Goal: Information Seeking & Learning: Learn about a topic

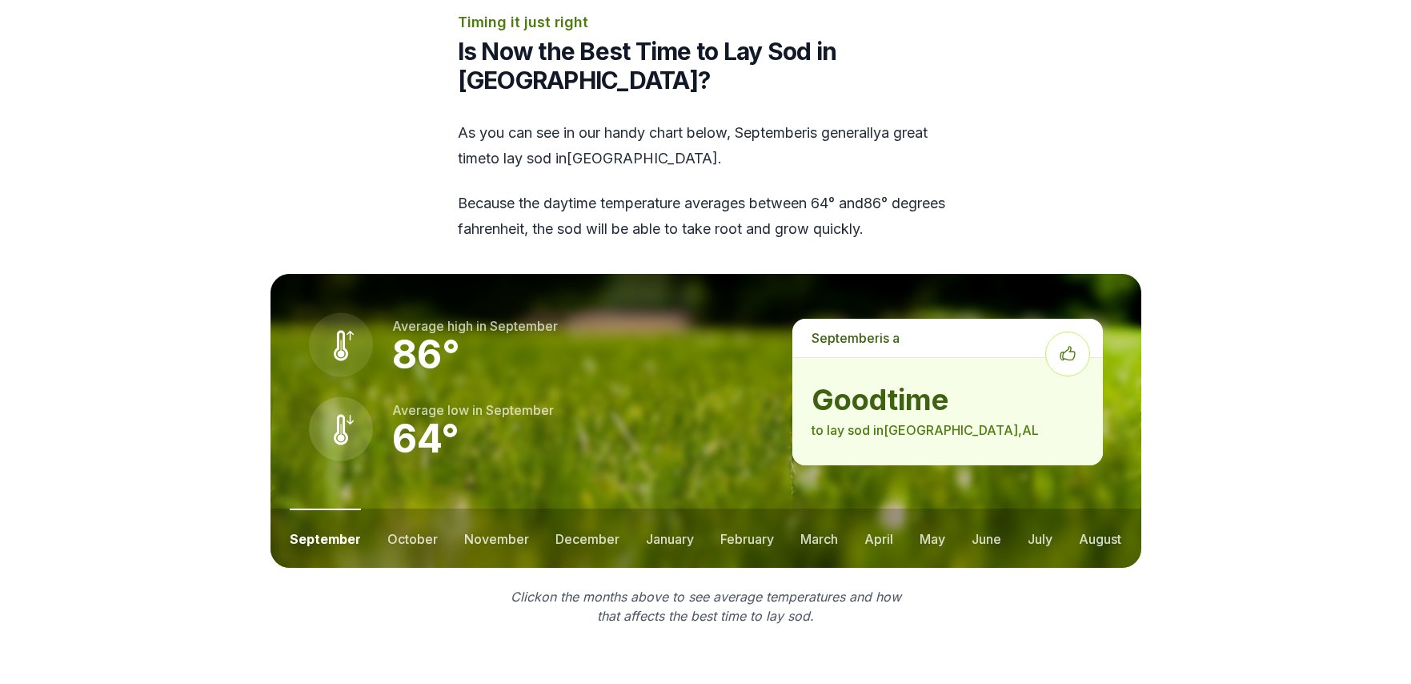
scroll to position [2002, 0]
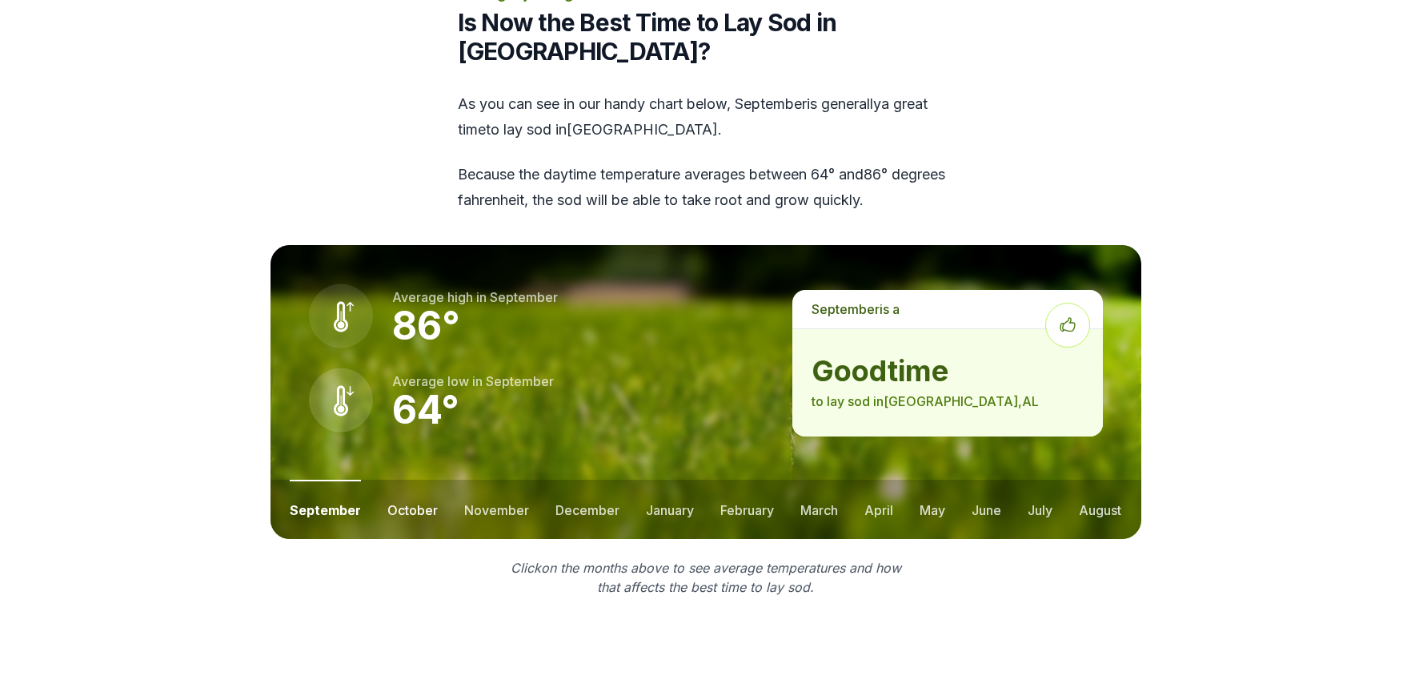
click at [410, 480] on button "october" at bounding box center [412, 509] width 50 height 59
click at [492, 480] on button "november" at bounding box center [496, 509] width 65 height 59
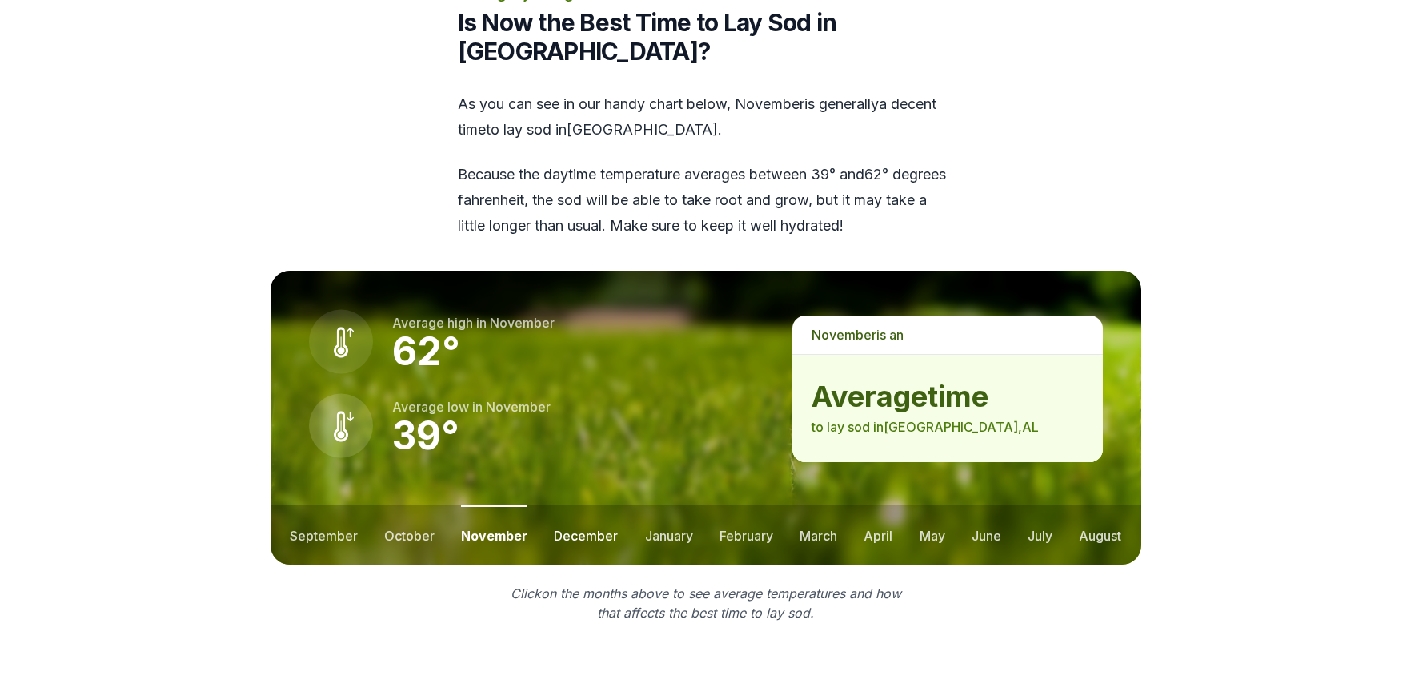
click at [580, 505] on button "december" at bounding box center [586, 534] width 64 height 59
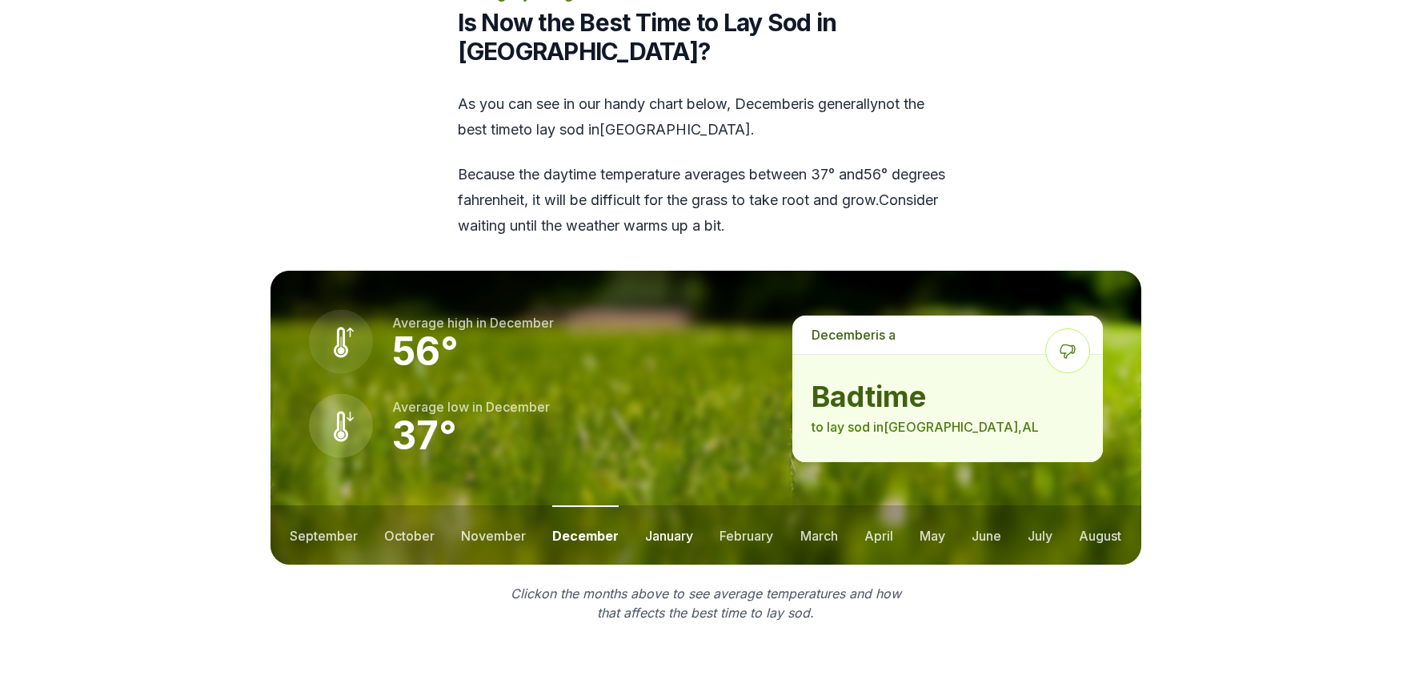
click at [652, 505] on button "january" at bounding box center [669, 534] width 48 height 59
click at [724, 505] on button "february" at bounding box center [749, 534] width 54 height 59
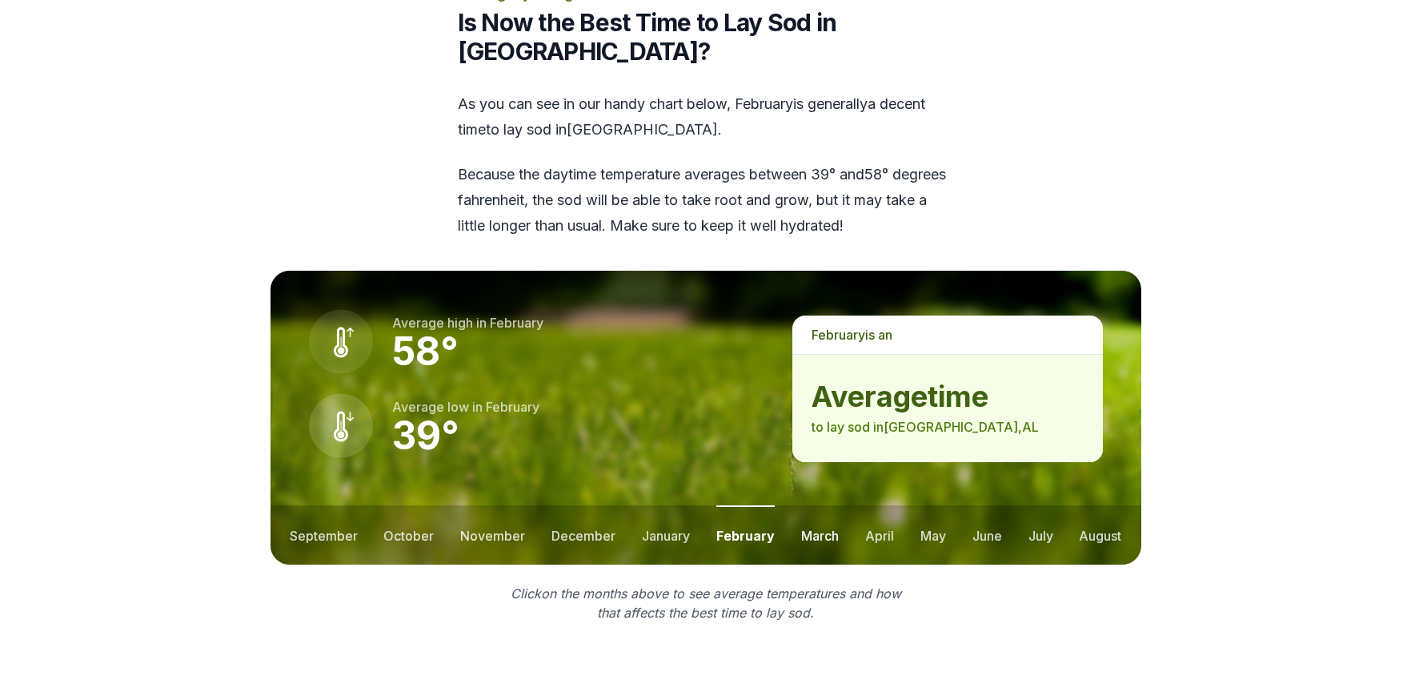
click at [805, 505] on button "march" at bounding box center [820, 534] width 38 height 59
click at [873, 505] on button "april" at bounding box center [879, 534] width 29 height 59
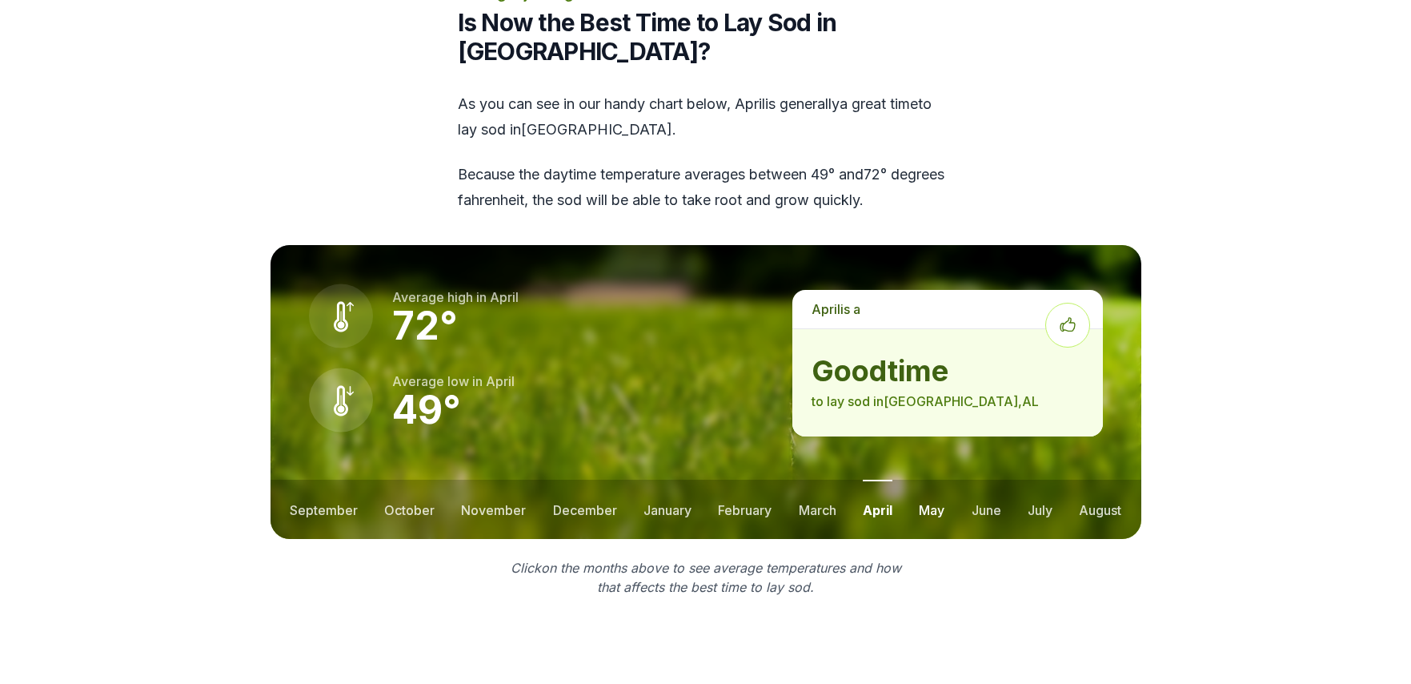
click at [928, 480] on button "may" at bounding box center [932, 509] width 26 height 59
click at [977, 480] on button "june" at bounding box center [987, 509] width 30 height 59
click at [1041, 480] on button "july" at bounding box center [1040, 509] width 25 height 59
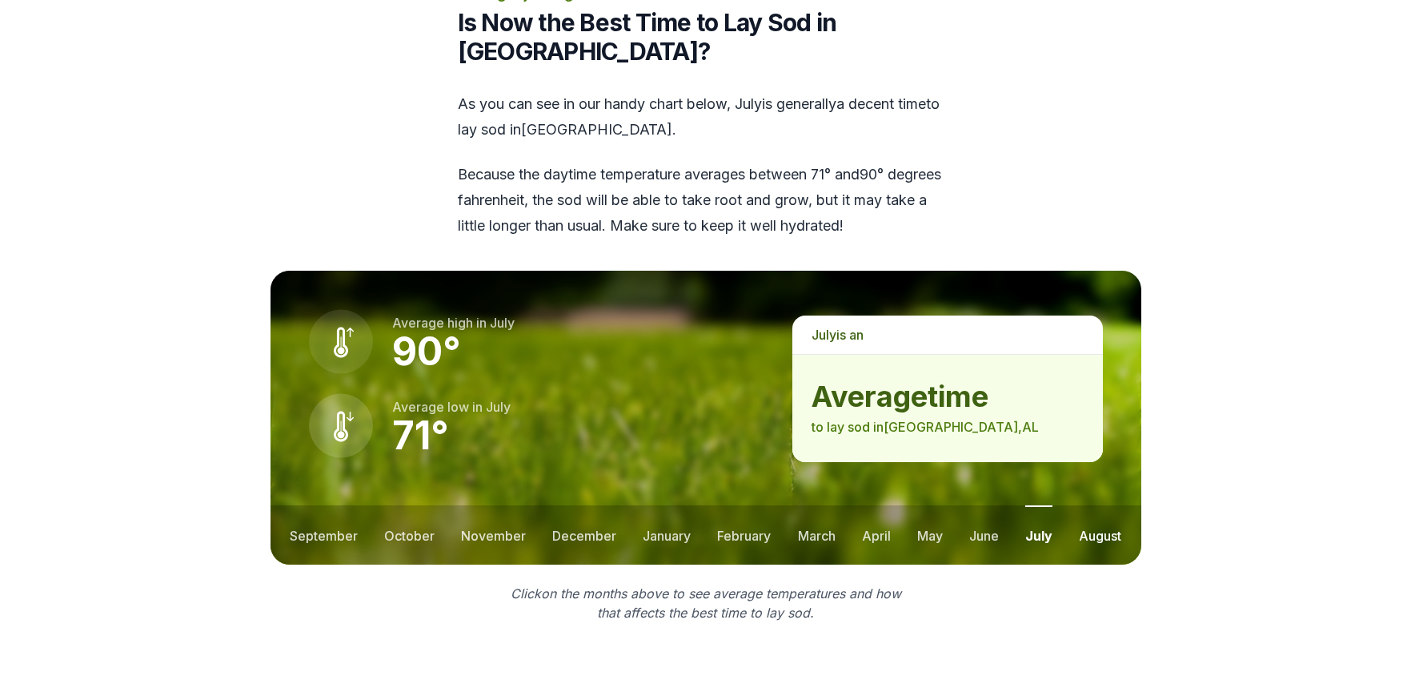
click at [1094, 505] on button "august" at bounding box center [1100, 534] width 42 height 59
click at [332, 505] on button "september" at bounding box center [324, 534] width 68 height 59
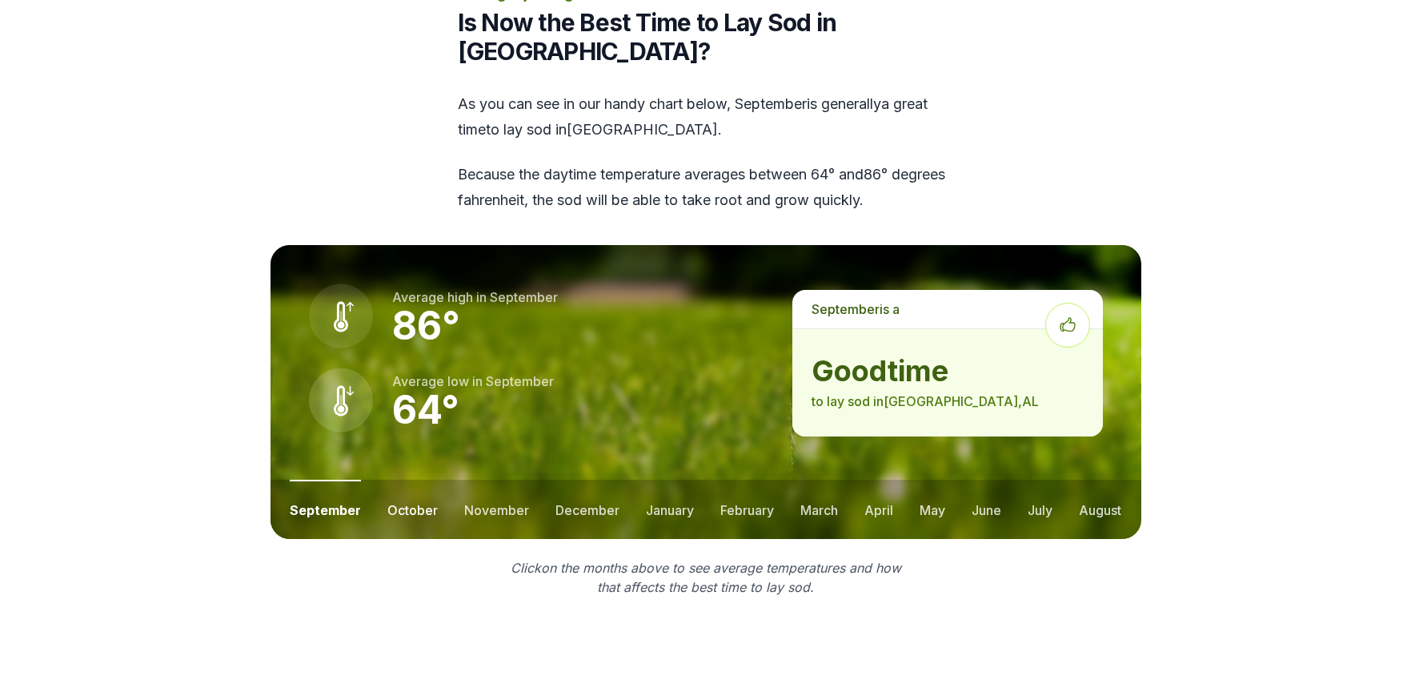
click at [402, 480] on button "october" at bounding box center [412, 509] width 50 height 59
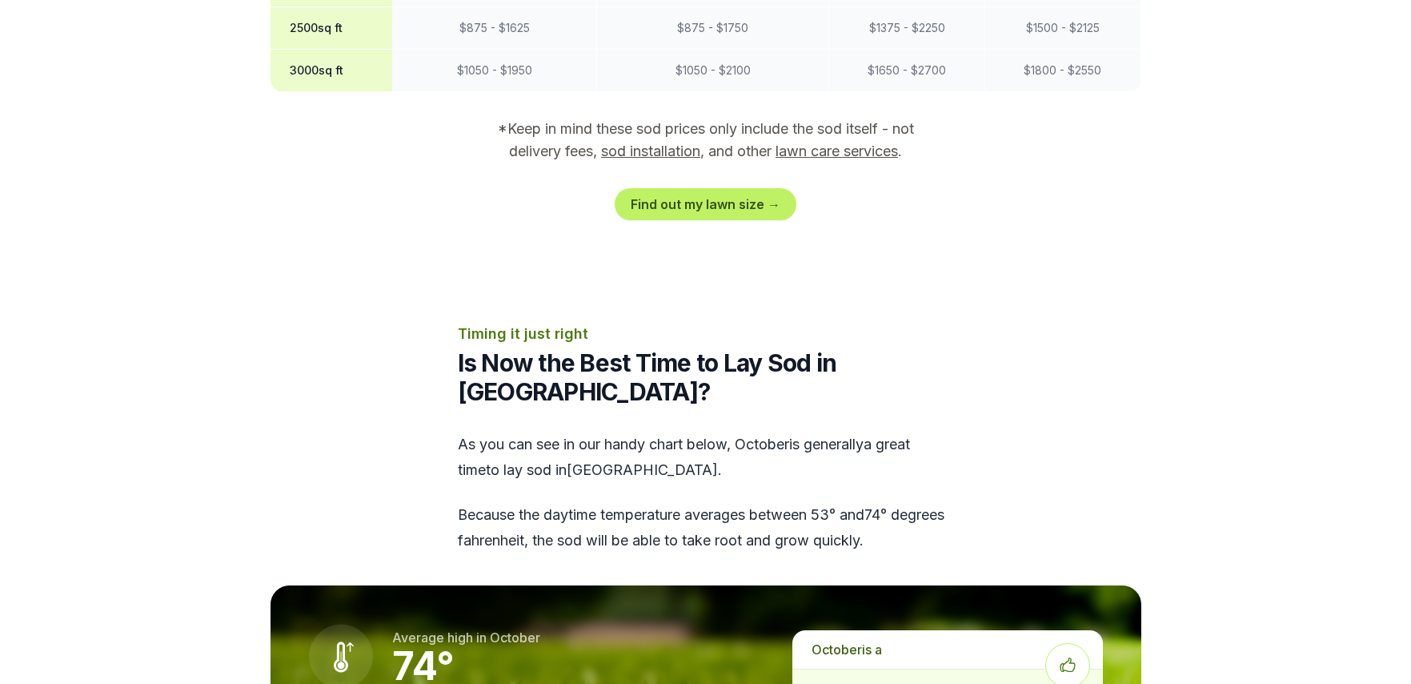
scroll to position [1601, 0]
